Goal: Navigation & Orientation: Go to known website

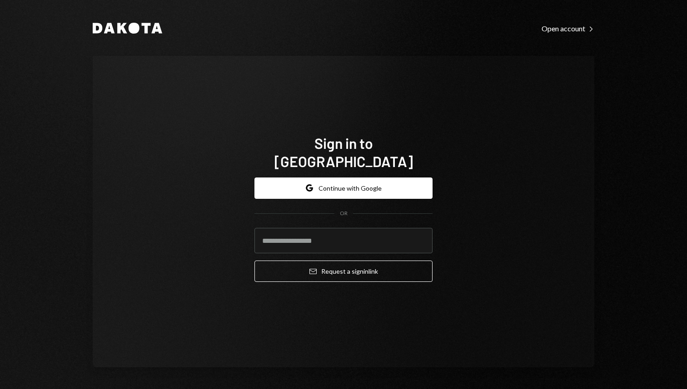
click at [335, 180] on button "Google Continue with Google" at bounding box center [343, 188] width 178 height 21
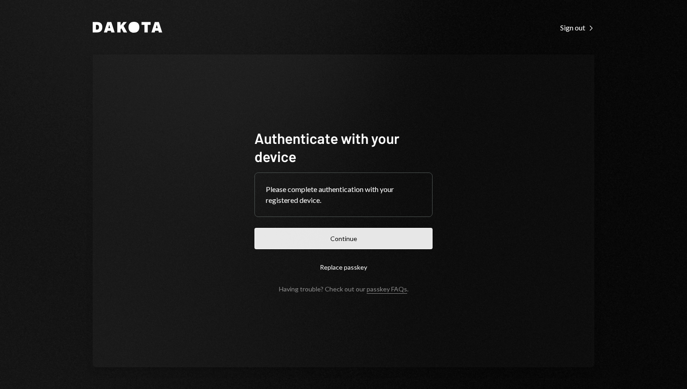
click at [315, 243] on button "Continue" at bounding box center [343, 238] width 178 height 21
